Goal: Task Accomplishment & Management: Manage account settings

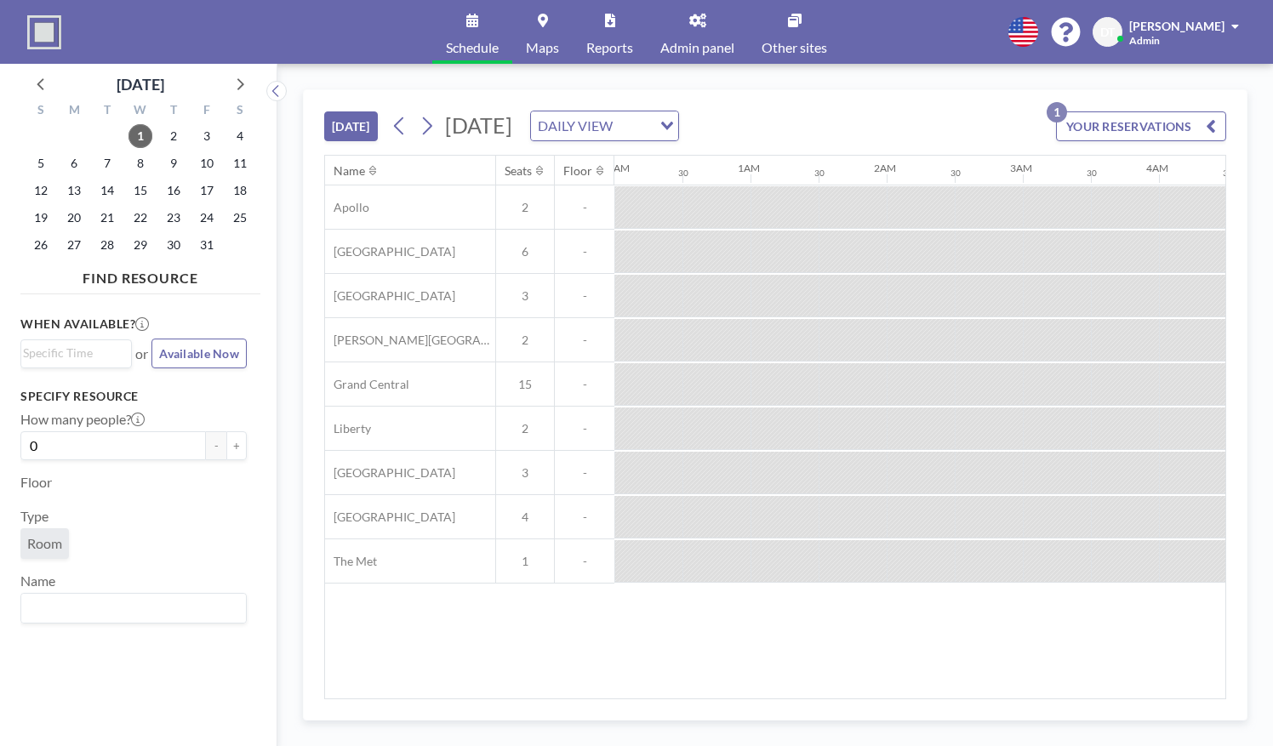
scroll to position [0, 2025]
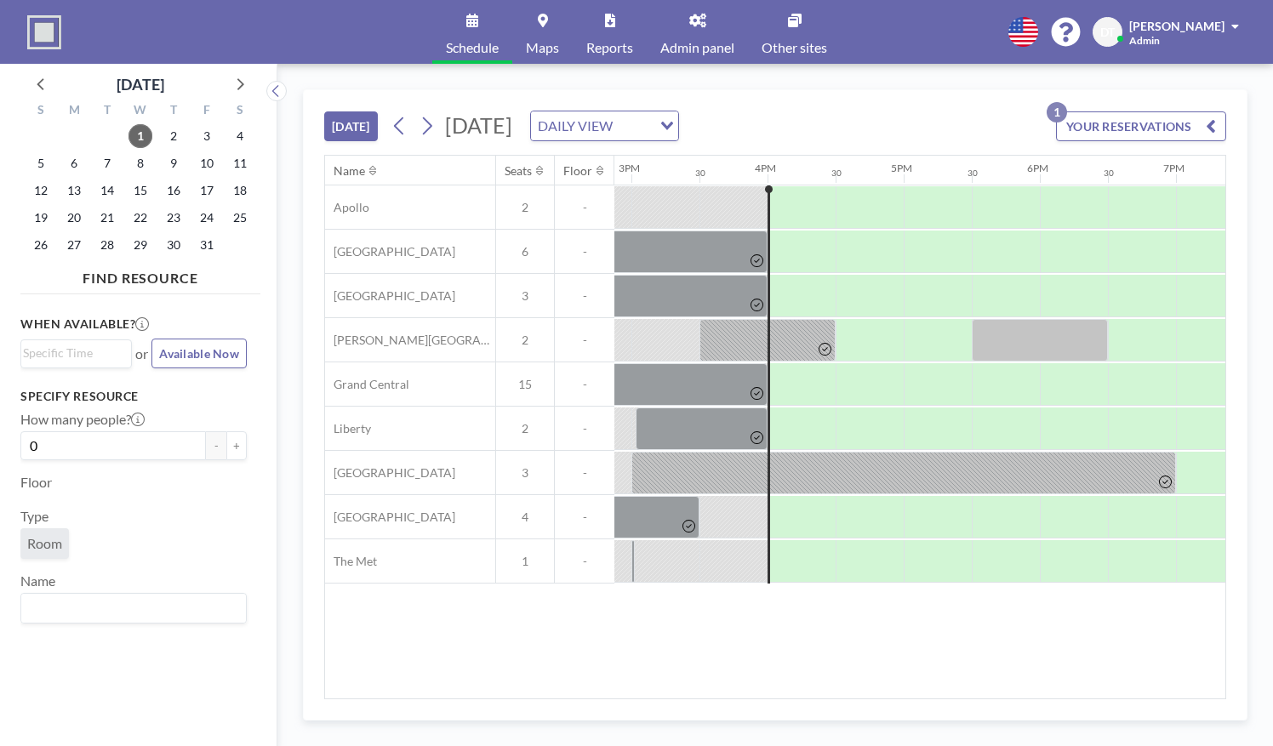
click at [900, 689] on div "Name Seats Floor 12AM 30 1AM 30 2AM 30 3AM 30 4AM 30 5AM 30 6AM 30 7AM 30 8AM 3…" at bounding box center [775, 427] width 900 height 543
drag, startPoint x: 900, startPoint y: 689, endPoint x: 917, endPoint y: 681, distance: 19.0
click at [917, 681] on div "Name Seats Floor 12AM 30 1AM 30 2AM 30 3AM 30 4AM 30 5AM 30 6AM 30 7AM 30 8AM 3…" at bounding box center [775, 427] width 900 height 543
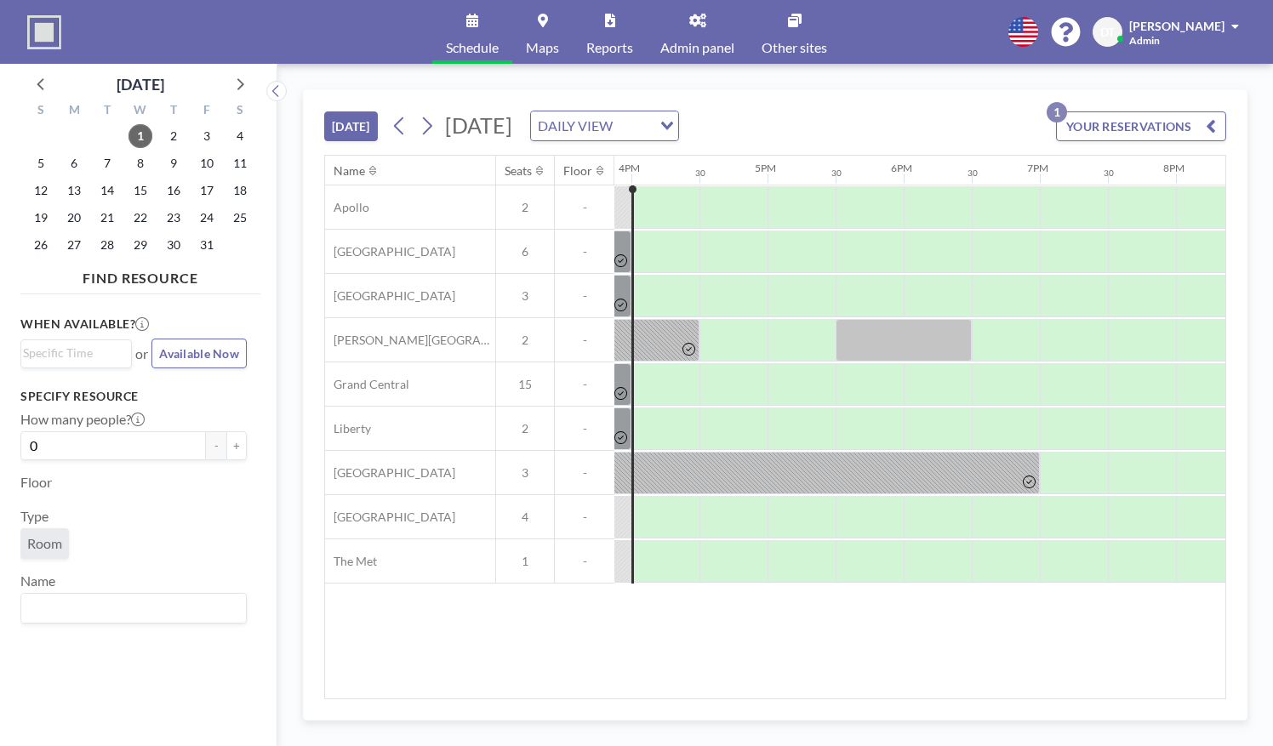
scroll to position [0, 2168]
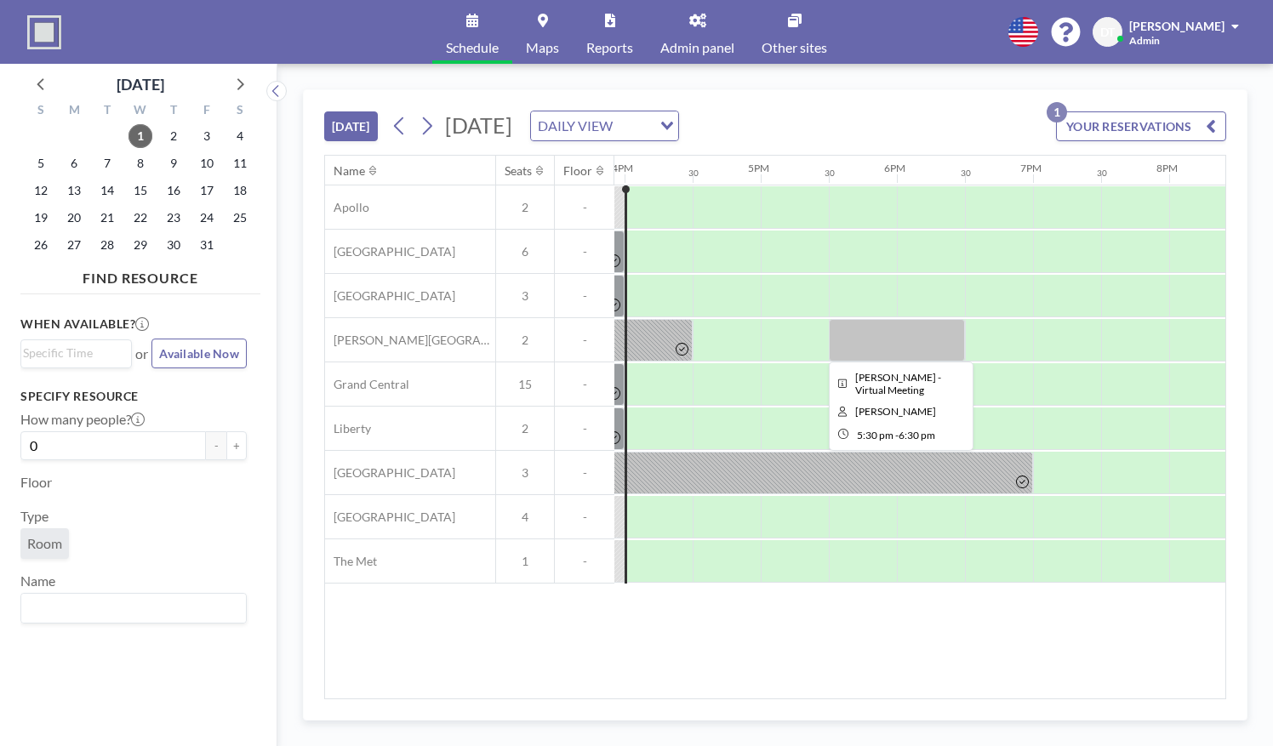
click at [900, 332] on div at bounding box center [897, 340] width 136 height 43
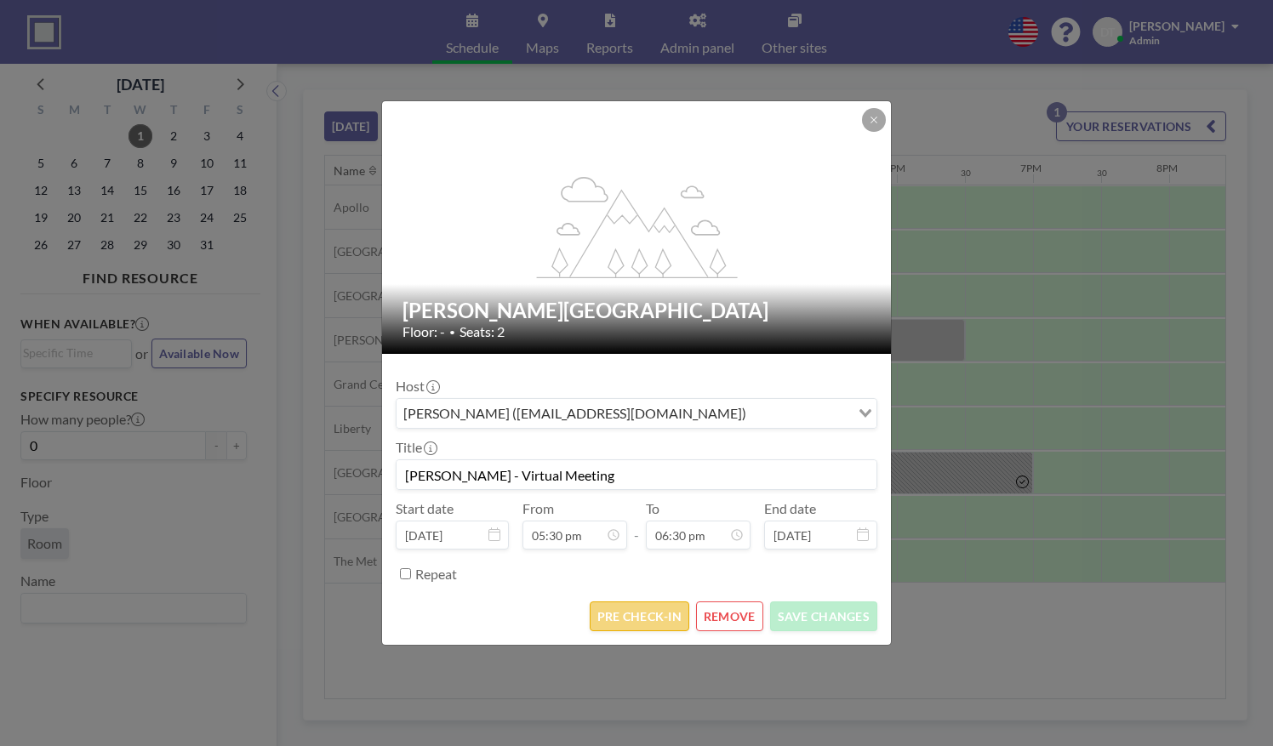
scroll to position [1121, 0]
click at [620, 614] on button "PRE CHECK-IN" at bounding box center [640, 617] width 100 height 30
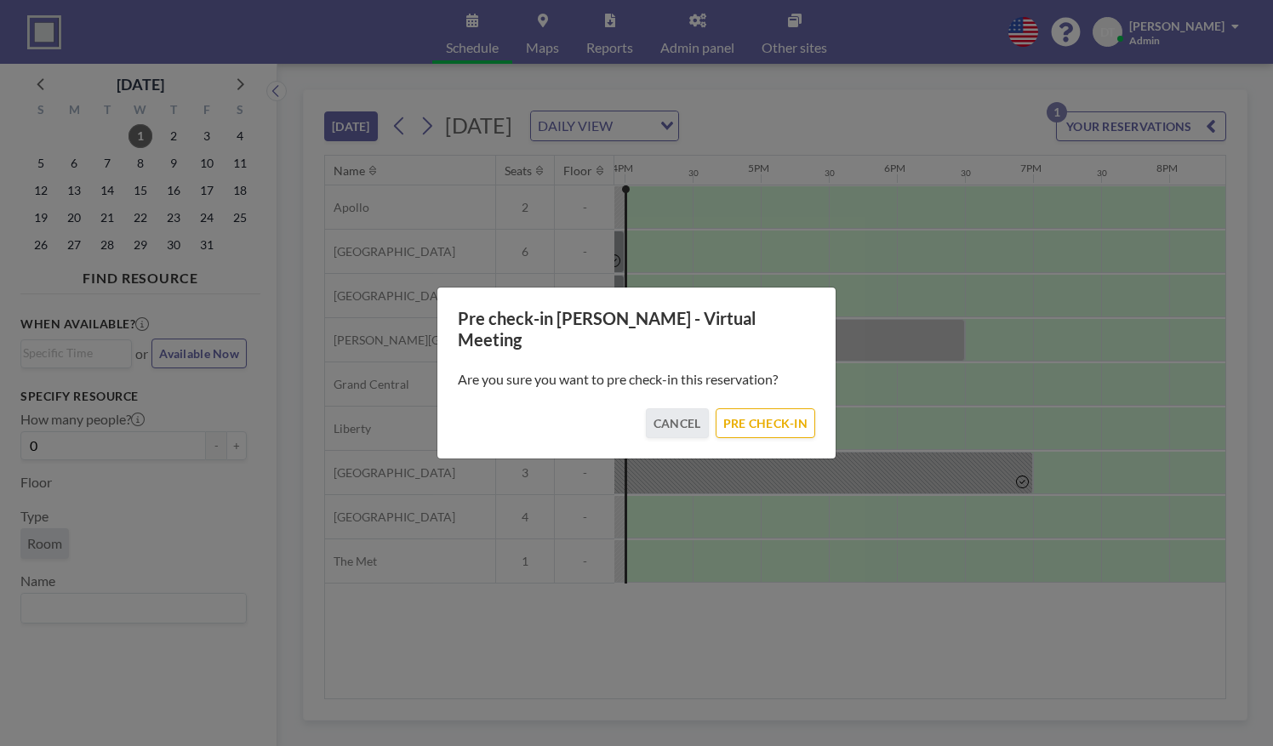
click at [758, 432] on div "Pre check-in [PERSON_NAME] - Virtual Meeting Are you sure you want to pre check…" at bounding box center [636, 373] width 400 height 173
click at [760, 424] on button "PRE CHECK-IN" at bounding box center [766, 423] width 100 height 30
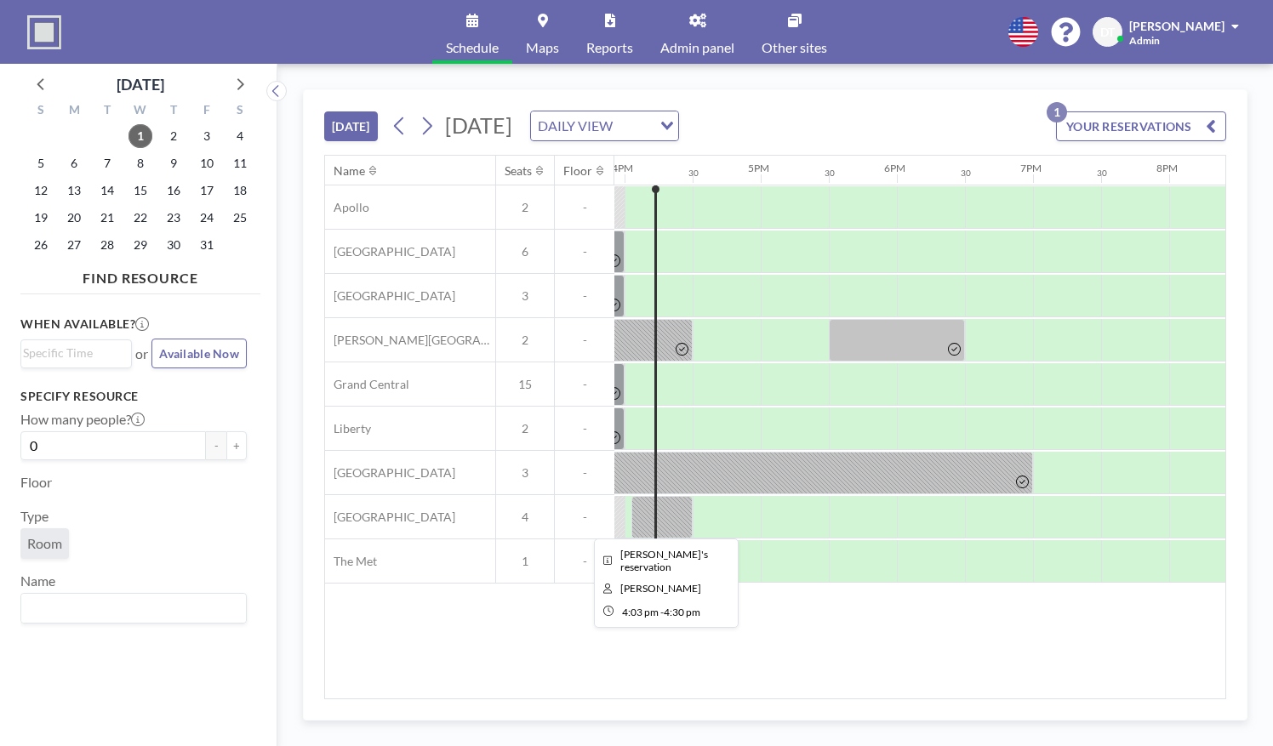
click at [672, 518] on div at bounding box center [661, 517] width 61 height 43
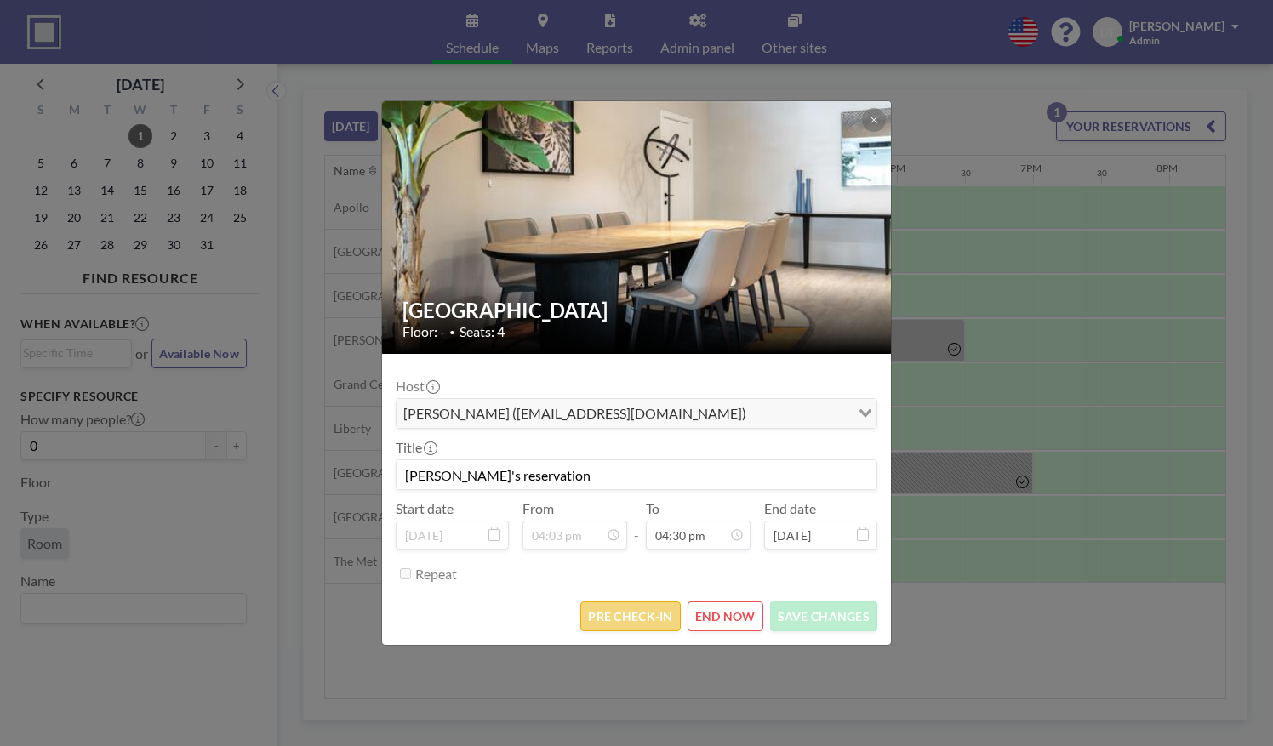
scroll to position [1000, 0]
click at [647, 611] on button "PRE CHECK-IN" at bounding box center [630, 617] width 100 height 30
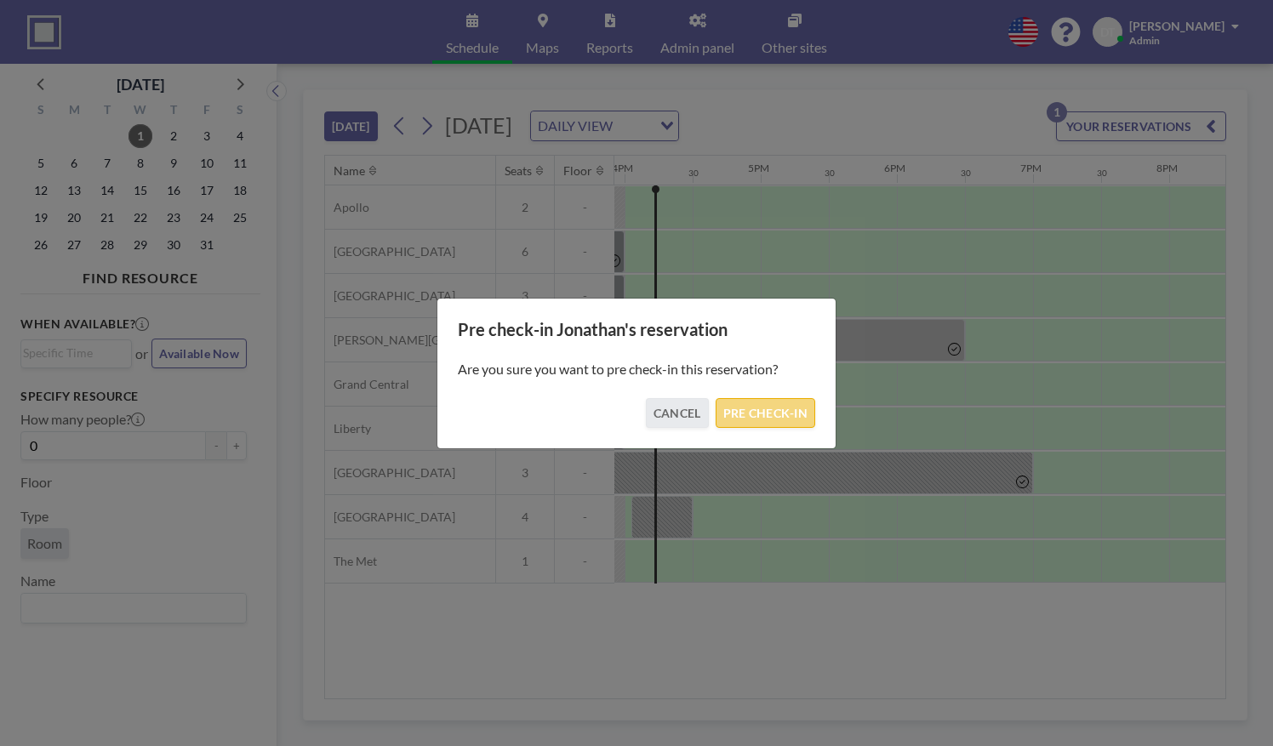
click at [777, 413] on button "PRE CHECK-IN" at bounding box center [766, 413] width 100 height 30
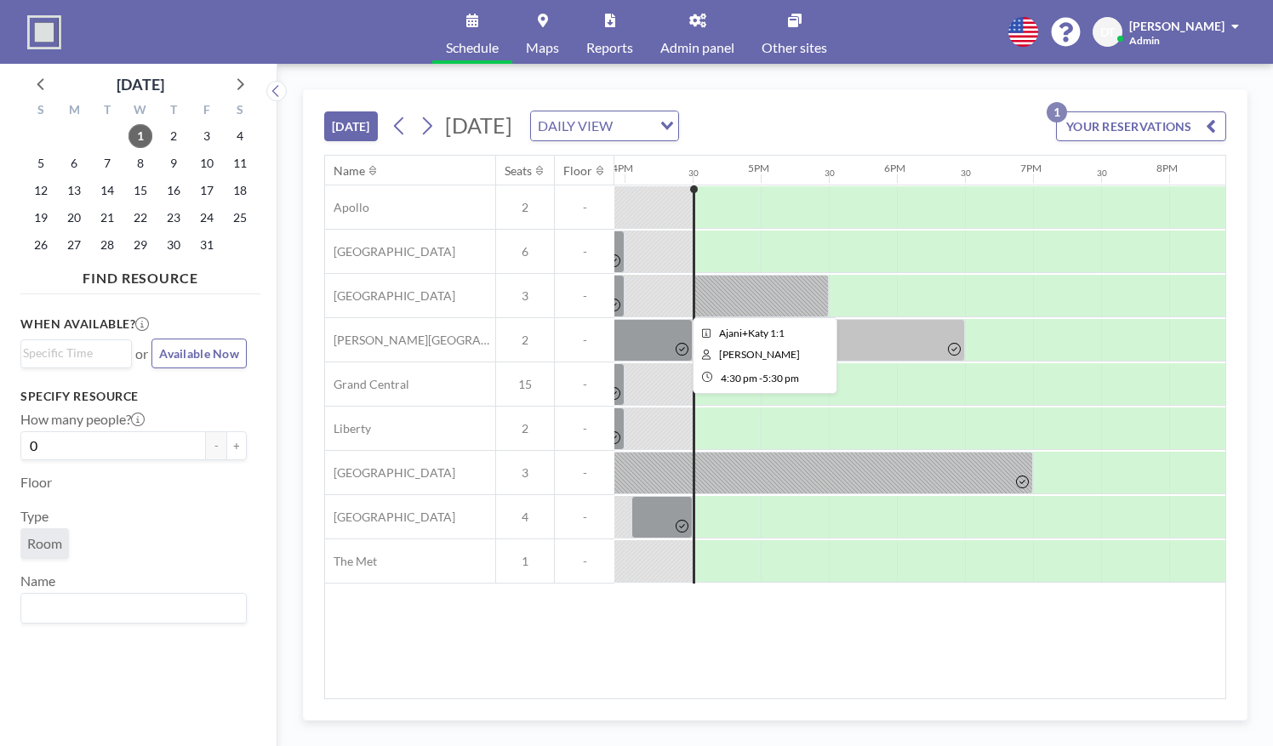
click at [727, 276] on div at bounding box center [761, 296] width 136 height 43
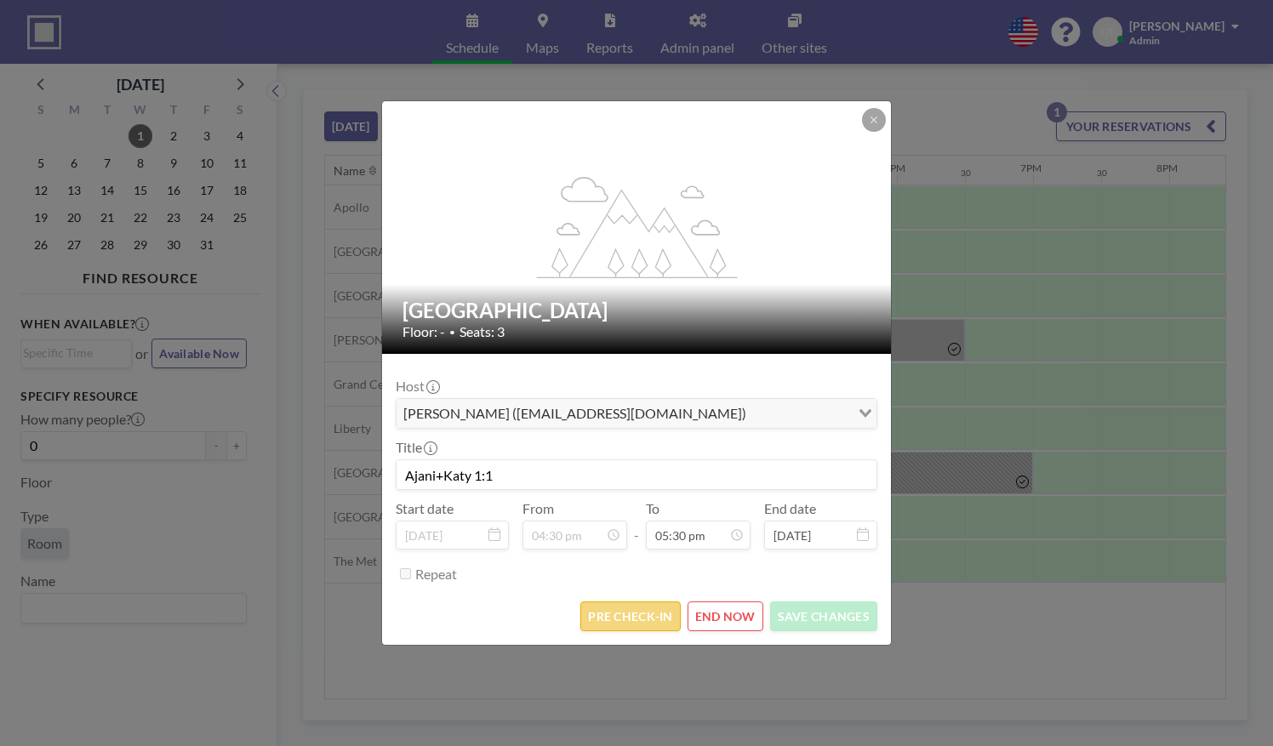
click at [625, 607] on button "PRE CHECK-IN" at bounding box center [630, 617] width 100 height 30
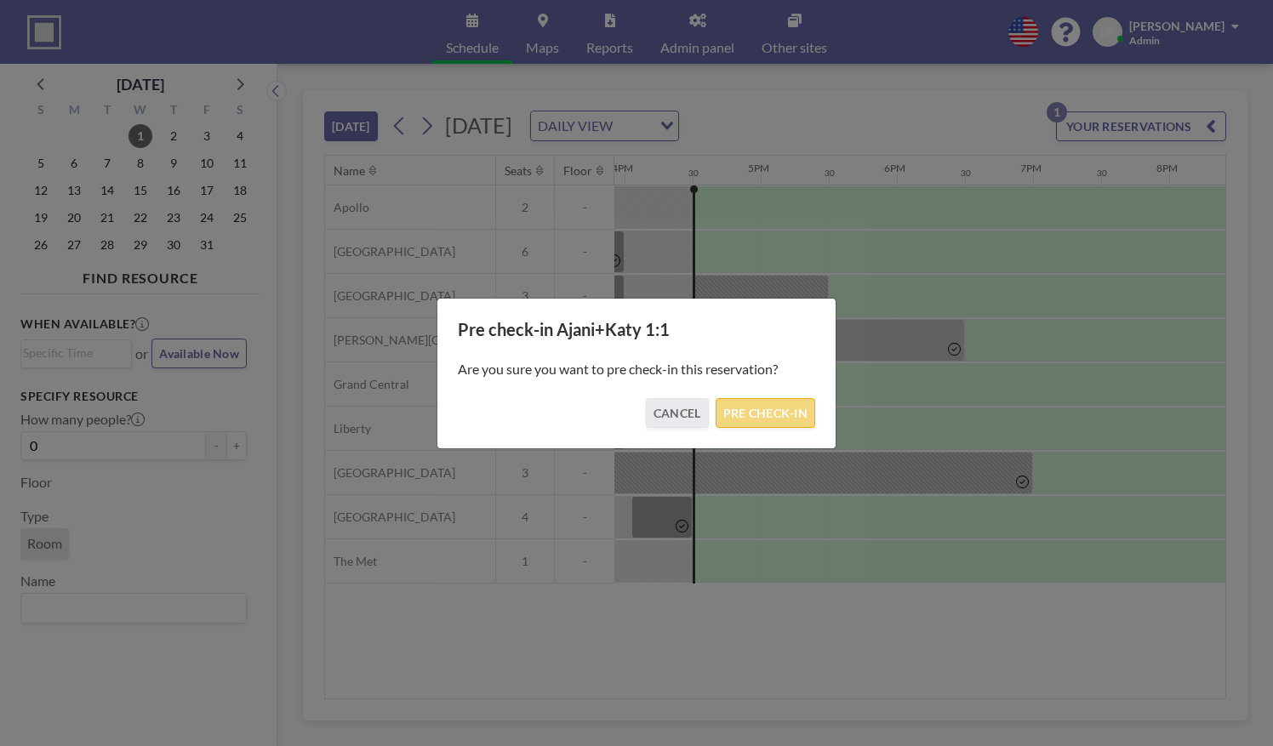
click at [750, 419] on button "PRE CHECK-IN" at bounding box center [766, 413] width 100 height 30
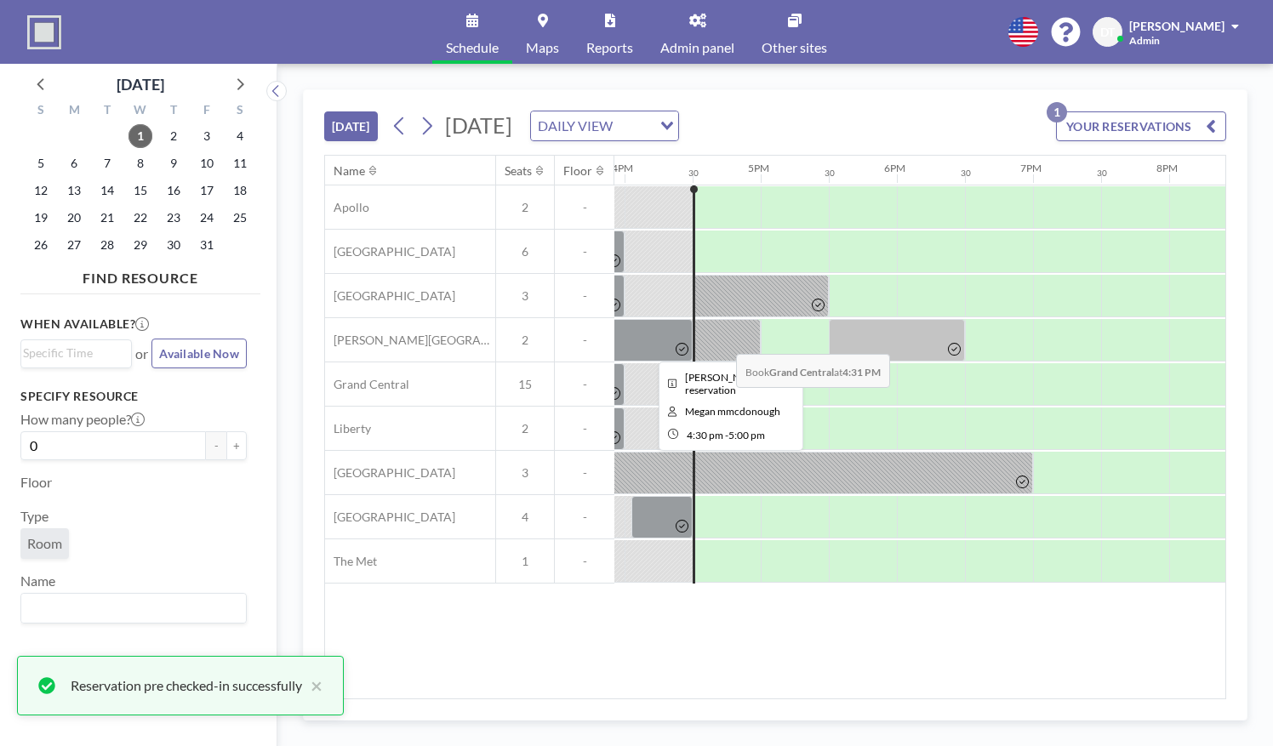
click at [722, 339] on div at bounding box center [727, 340] width 68 height 43
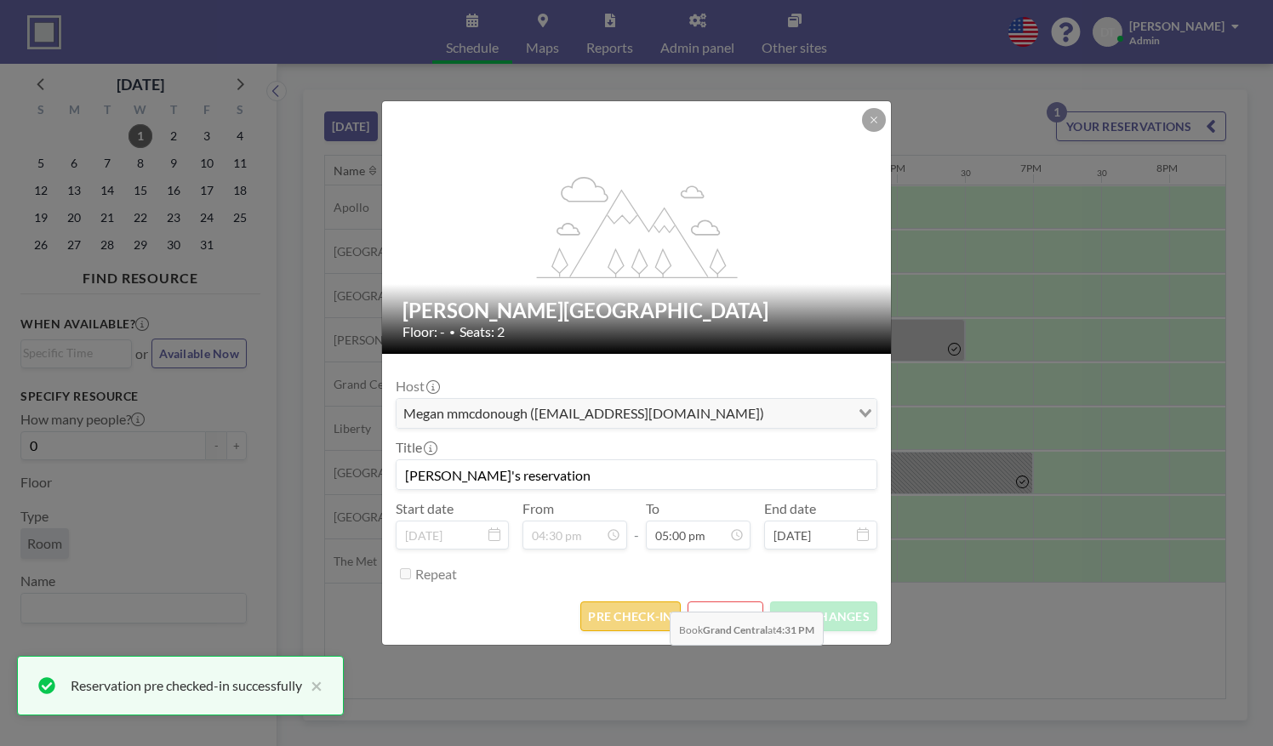
scroll to position [1029, 0]
click at [647, 612] on button "PRE CHECK-IN" at bounding box center [630, 617] width 100 height 30
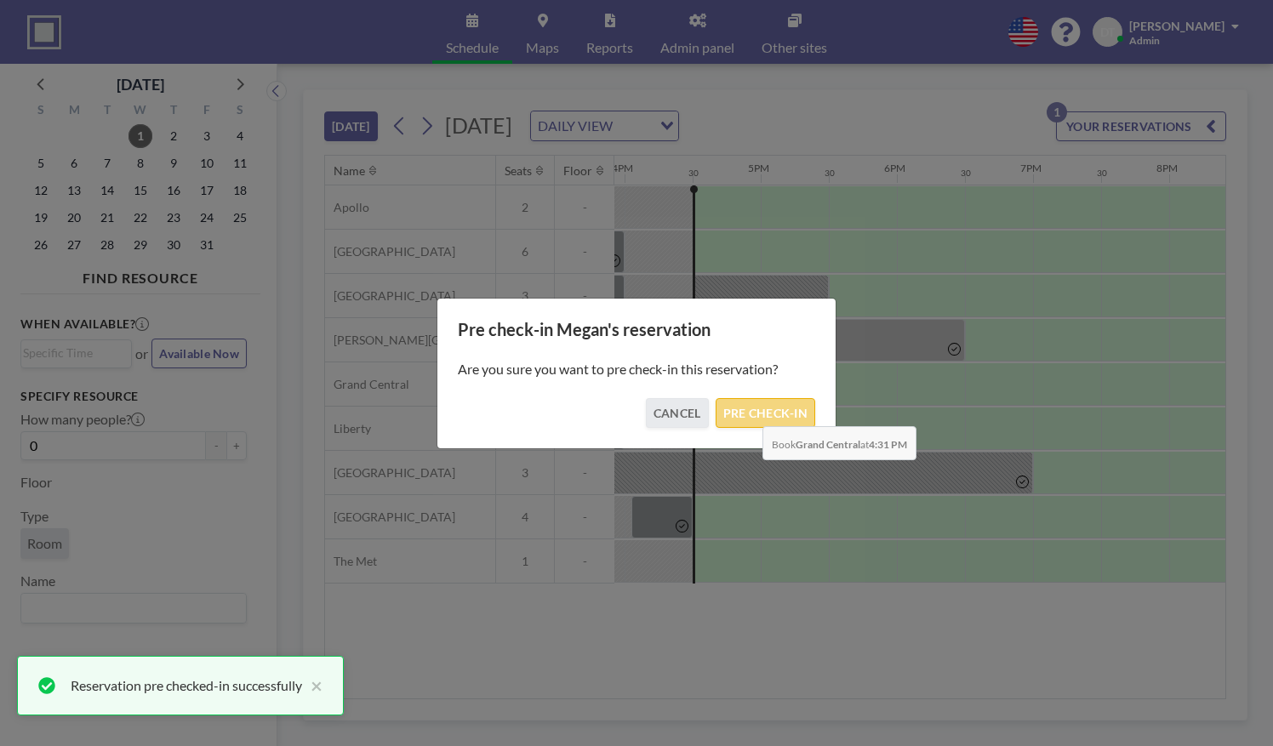
click at [749, 413] on button "PRE CHECK-IN" at bounding box center [766, 413] width 100 height 30
